Goal: Information Seeking & Learning: Learn about a topic

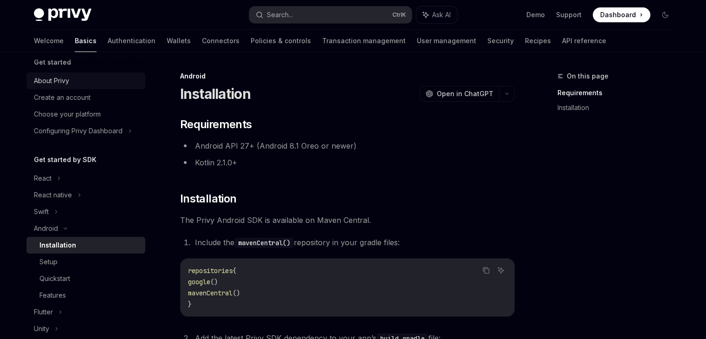
scroll to position [9, 0]
click at [51, 65] on div at bounding box center [85, 59] width 119 height 15
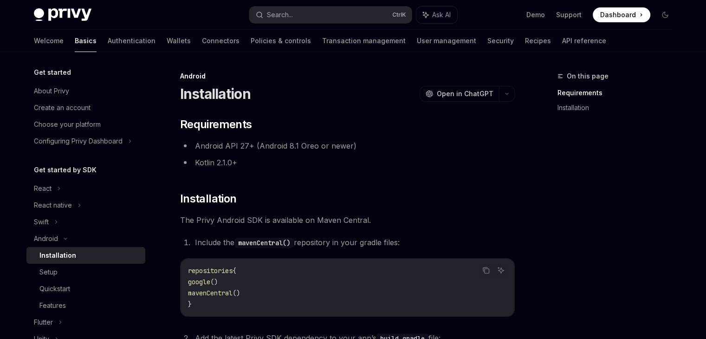
click at [54, 73] on h5 "Get started" at bounding box center [52, 72] width 37 height 11
click at [56, 87] on div "About Privy" at bounding box center [51, 90] width 35 height 11
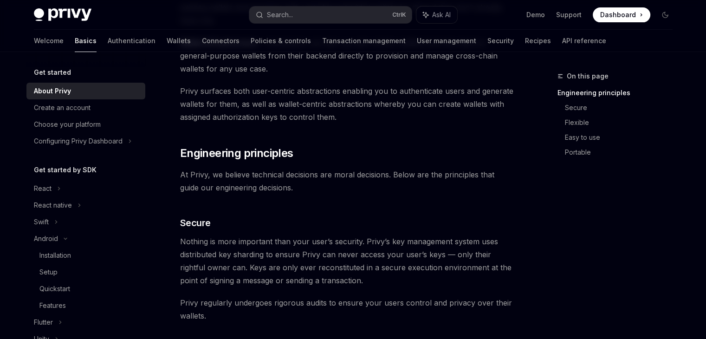
scroll to position [268, 0]
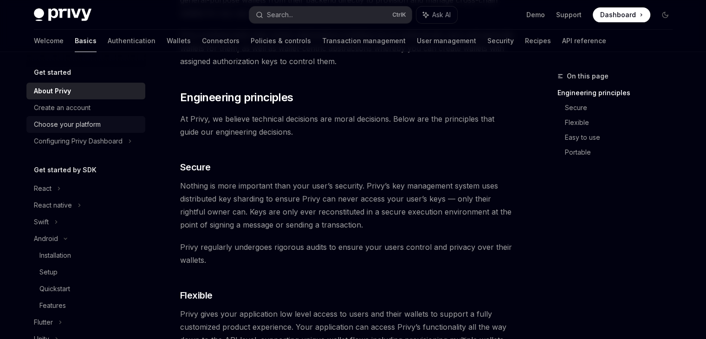
click at [101, 121] on div "Choose your platform" at bounding box center [87, 124] width 106 height 11
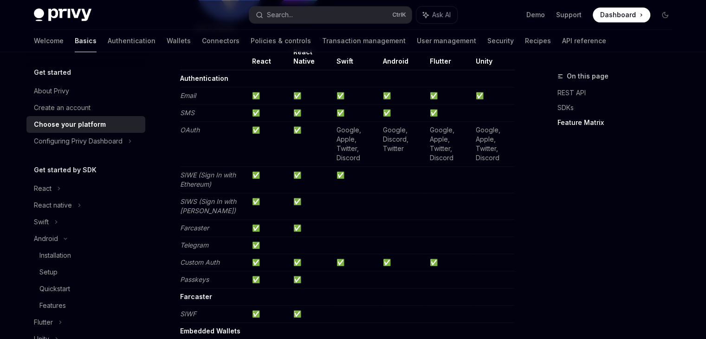
scroll to position [1121, 0]
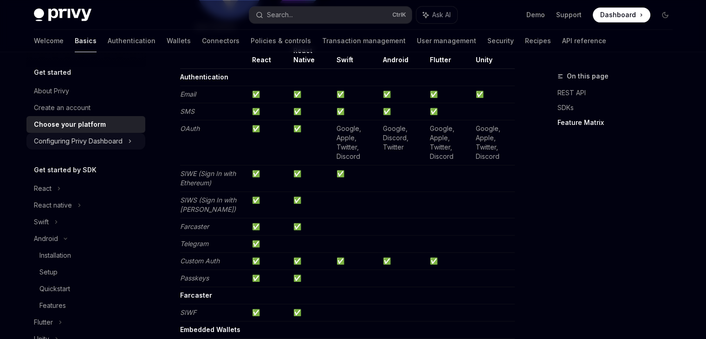
click at [93, 144] on div "Configuring Privy Dashboard" at bounding box center [78, 141] width 89 height 11
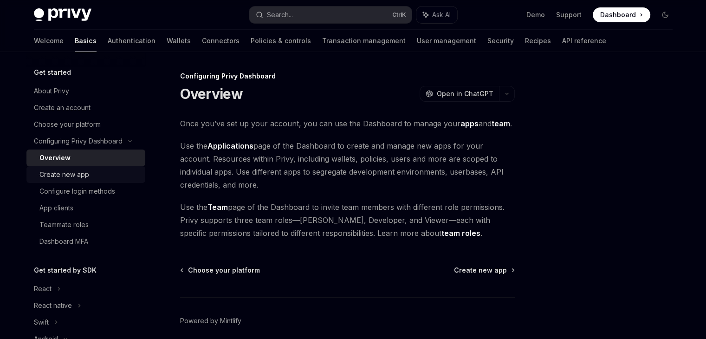
click at [112, 173] on div "Create new app" at bounding box center [89, 174] width 100 height 11
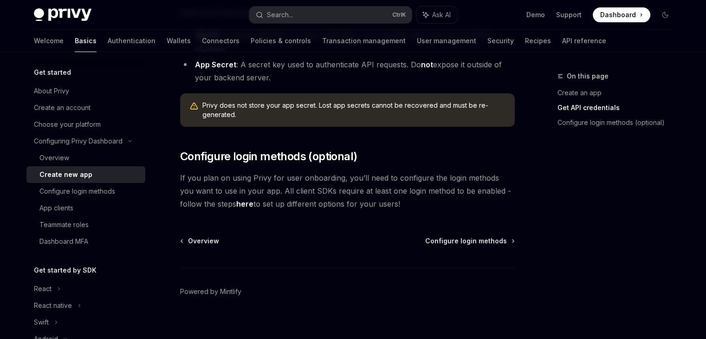
scroll to position [313, 0]
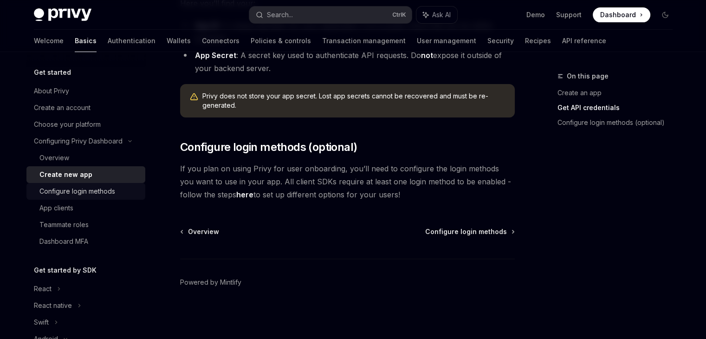
click at [98, 197] on link "Configure login methods" at bounding box center [85, 191] width 119 height 17
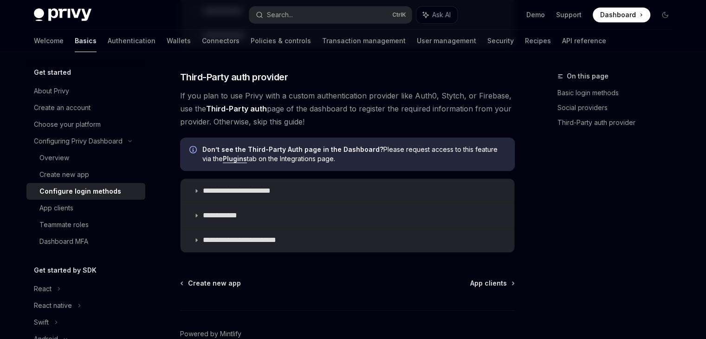
scroll to position [500, 0]
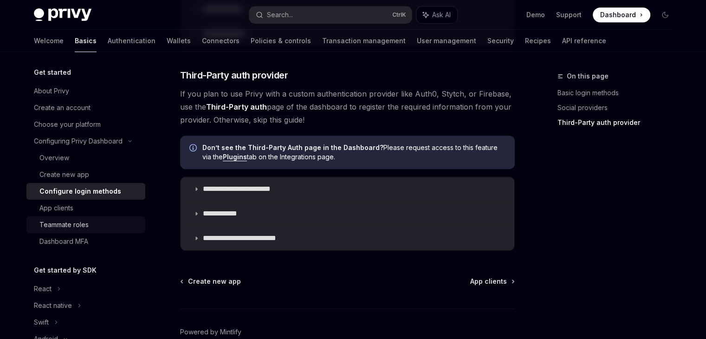
click at [97, 218] on link "Teammate roles" at bounding box center [85, 224] width 119 height 17
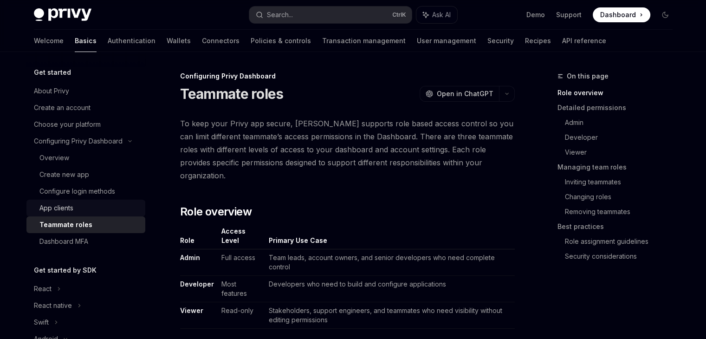
click at [89, 209] on div "App clients" at bounding box center [89, 207] width 100 height 11
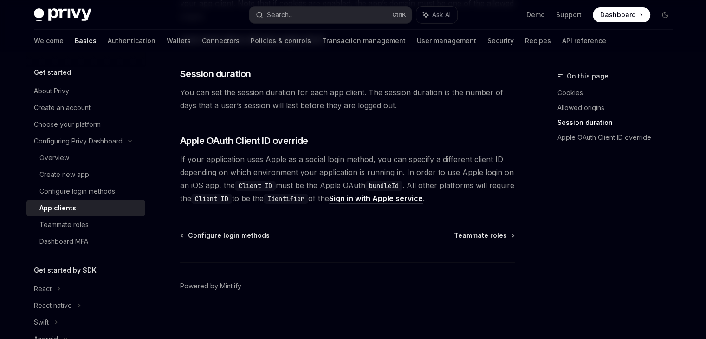
scroll to position [403, 0]
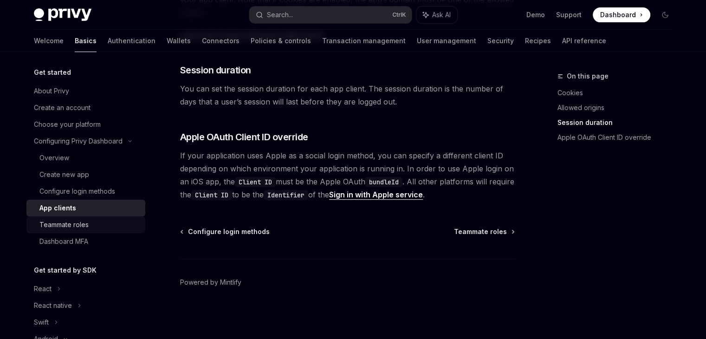
click at [90, 227] on div "Teammate roles" at bounding box center [89, 224] width 100 height 11
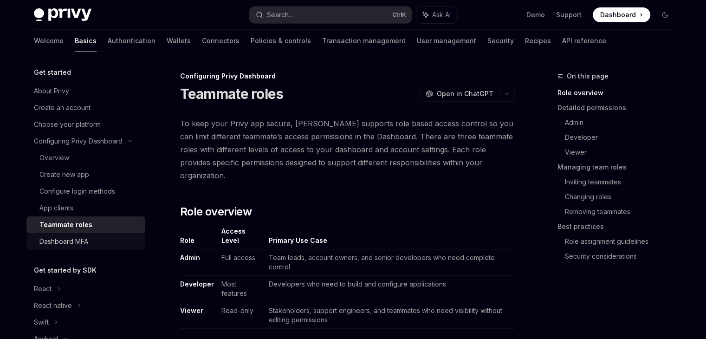
click at [86, 241] on div "Dashboard MFA" at bounding box center [63, 241] width 49 height 11
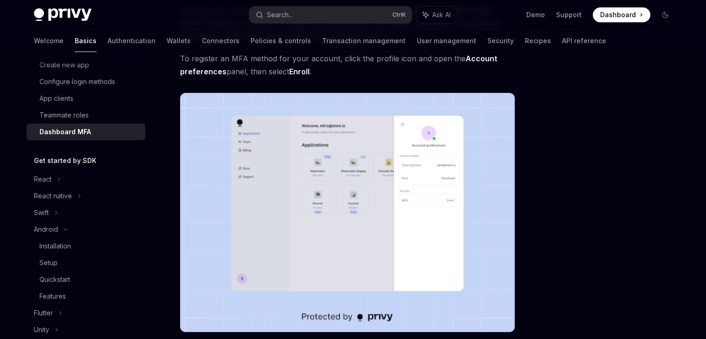
scroll to position [112, 0]
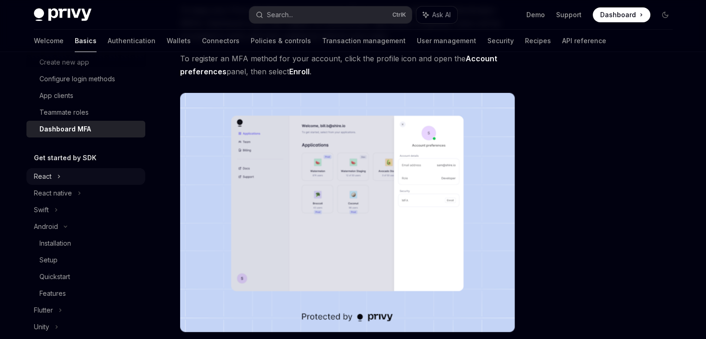
click at [63, 178] on div "React" at bounding box center [85, 176] width 119 height 17
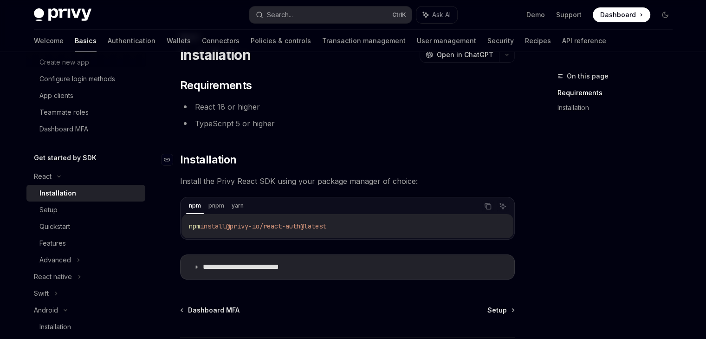
scroll to position [31, 0]
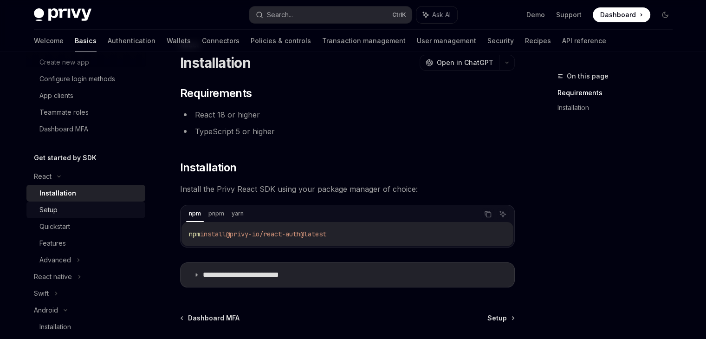
click at [111, 211] on div "Setup" at bounding box center [89, 209] width 100 height 11
type textarea "*"
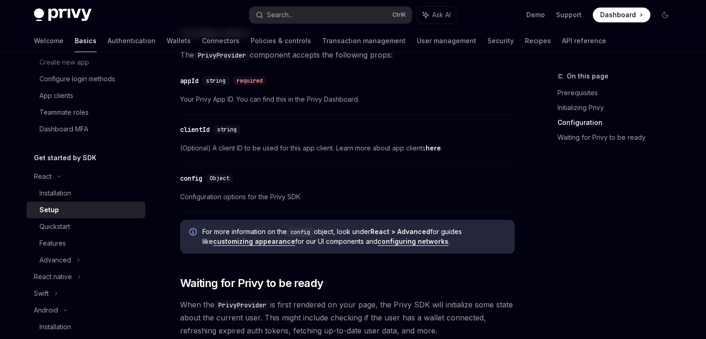
scroll to position [665, 0]
